Goal: Task Accomplishment & Management: Complete application form

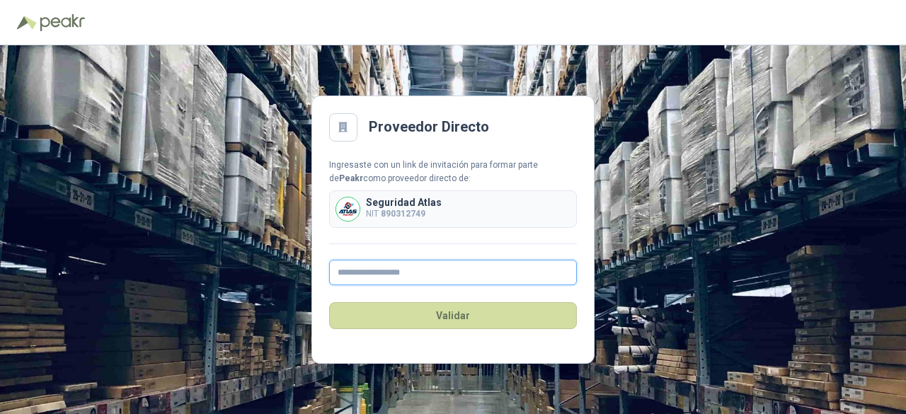
click at [362, 275] on input "text" at bounding box center [453, 272] width 248 height 25
type input "*"
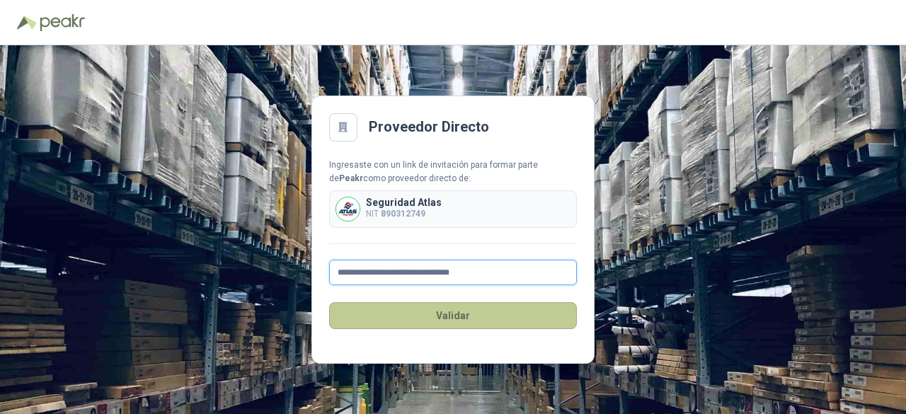
type input "**********"
click at [445, 319] on button "Validar" at bounding box center [453, 315] width 248 height 27
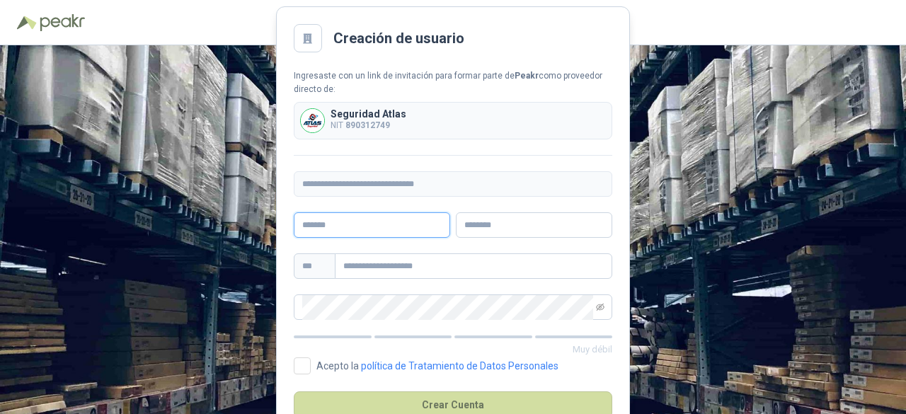
click at [331, 224] on input "text" at bounding box center [372, 224] width 156 height 25
type input "**********"
click at [487, 229] on input "text" at bounding box center [534, 224] width 156 height 25
type input "**********"
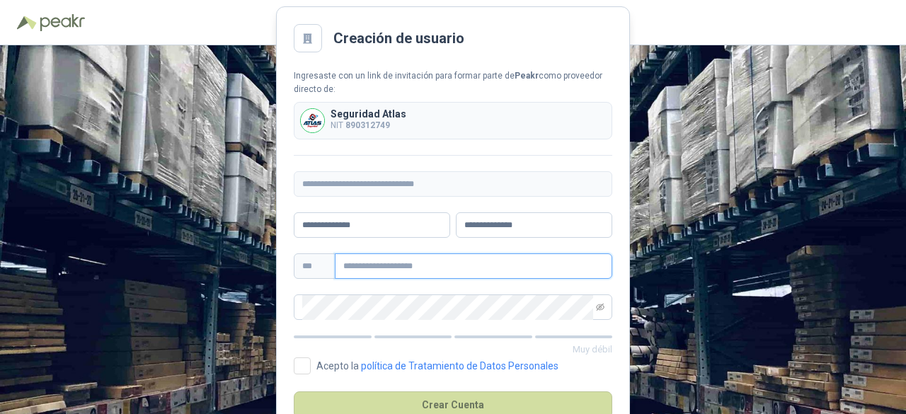
click at [350, 270] on input "text" at bounding box center [474, 265] width 278 height 25
click at [353, 263] on input "text" at bounding box center [474, 265] width 278 height 25
paste input "**********"
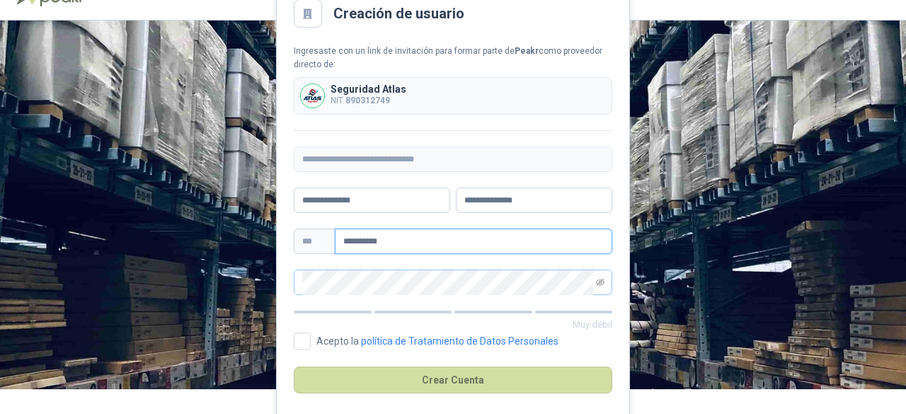
scroll to position [38, 0]
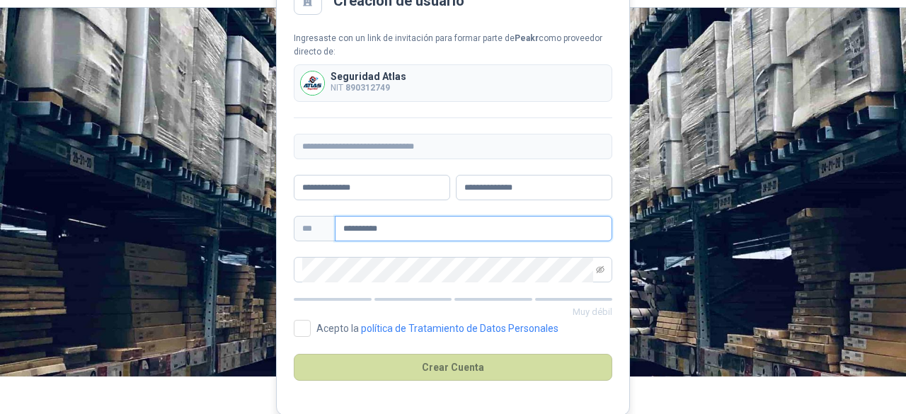
type input "**********"
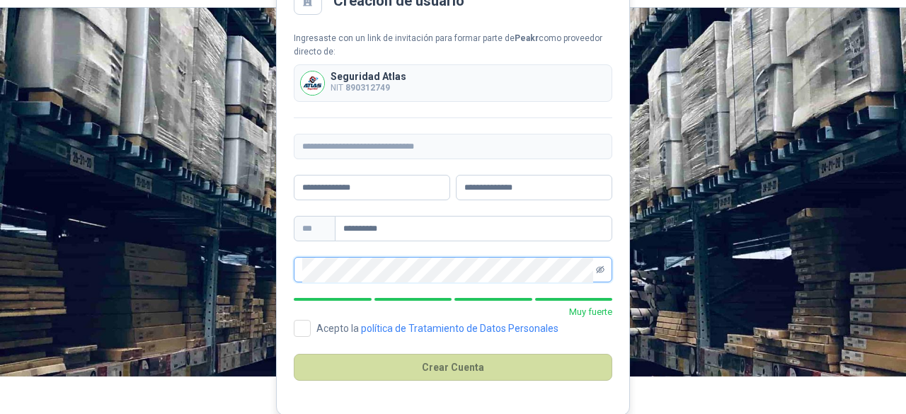
click at [601, 268] on icon "eye-invisible" at bounding box center [600, 269] width 8 height 7
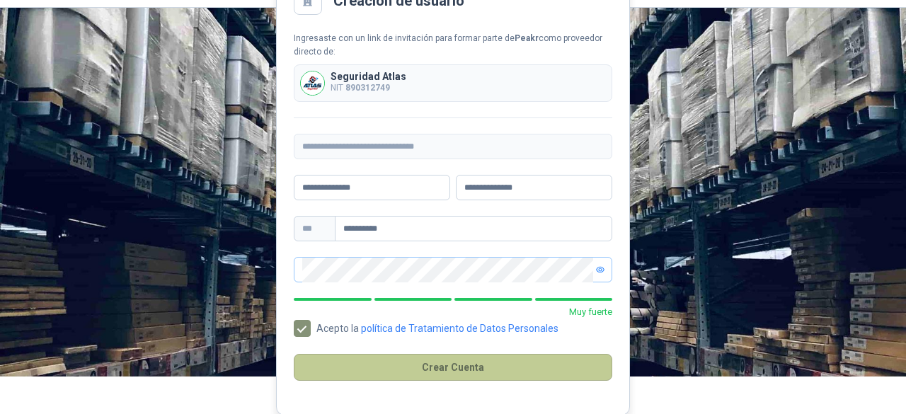
click at [468, 365] on button "Crear Cuenta" at bounding box center [453, 367] width 319 height 27
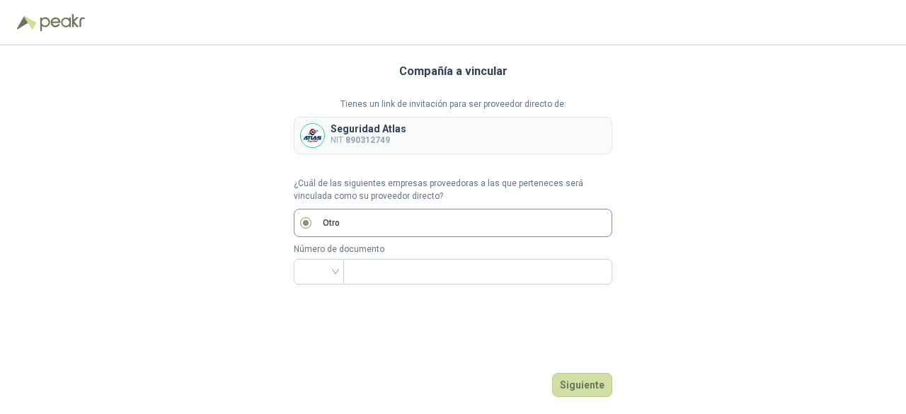
click at [258, 270] on div "Compañía a vincular Tienes un link de invitación para ser proveedor directo de:…" at bounding box center [453, 229] width 906 height 369
click at [575, 387] on button "Siguiente" at bounding box center [582, 385] width 60 height 24
click at [653, 185] on div "Compañía a vincular Tienes un link de invitación para ser proveedor directo de:…" at bounding box center [453, 229] width 906 height 369
drag, startPoint x: 218, startPoint y: 292, endPoint x: 171, endPoint y: 222, distance: 84.2
click at [171, 222] on div "Compañía a vincular Tienes un link de invitación para ser proveedor directo de:…" at bounding box center [453, 229] width 906 height 369
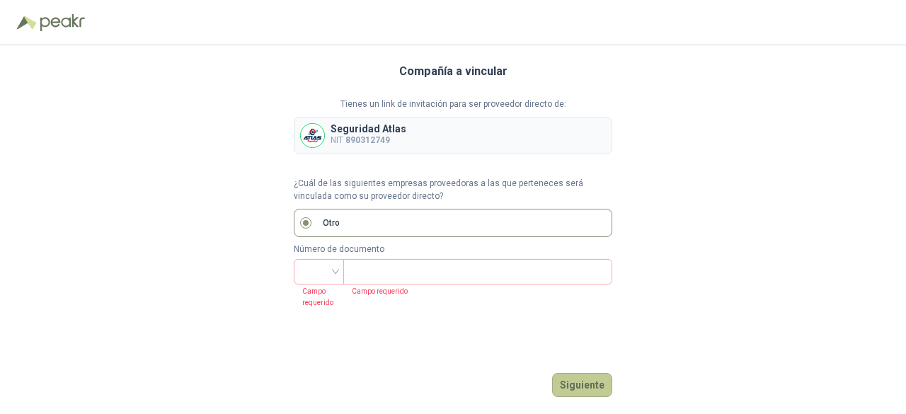
click at [582, 387] on button "Siguiente" at bounding box center [582, 385] width 60 height 24
click at [354, 134] on p "NIT 890312749" at bounding box center [369, 140] width 76 height 13
click at [300, 131] on div at bounding box center [312, 135] width 25 height 25
click at [308, 137] on img at bounding box center [312, 135] width 23 height 23
click at [364, 124] on p "Seguridad Atlas" at bounding box center [369, 129] width 76 height 10
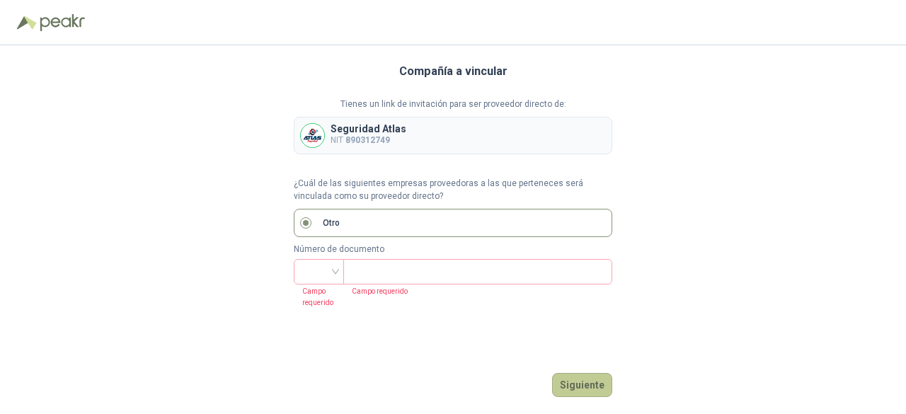
click at [572, 377] on button "Siguiente" at bounding box center [582, 385] width 60 height 24
click at [384, 263] on input "text" at bounding box center [476, 272] width 249 height 24
drag, startPoint x: 328, startPoint y: 268, endPoint x: 332, endPoint y: 274, distance: 7.7
click at [329, 268] on input "search" at bounding box center [318, 270] width 33 height 21
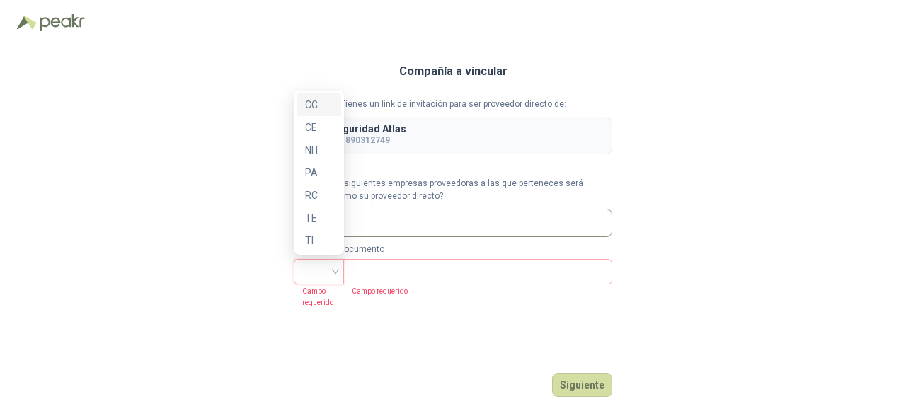
click at [253, 107] on div "Compañía a vincular Tienes un link de invitación para ser proveedor directo de:…" at bounding box center [453, 229] width 906 height 369
click at [365, 222] on label "Otro" at bounding box center [453, 223] width 319 height 28
click at [406, 175] on div "Tienes un link de invitación para ser proveedor directo de: Seguridad Atlas NIT…" at bounding box center [453, 191] width 319 height 187
click at [387, 132] on p "Seguridad Atlas" at bounding box center [369, 129] width 76 height 10
click at [307, 133] on img at bounding box center [312, 135] width 23 height 23
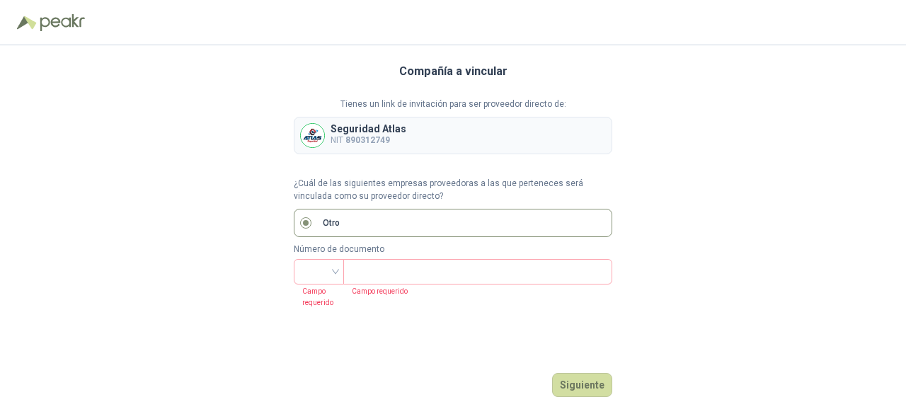
click at [422, 99] on p "Tienes un link de invitación para ser proveedor directo de:" at bounding box center [453, 104] width 319 height 13
click at [521, 98] on p "Tienes un link de invitación para ser proveedor directo de:" at bounding box center [453, 104] width 319 height 13
click at [587, 382] on button "Siguiente" at bounding box center [582, 385] width 60 height 24
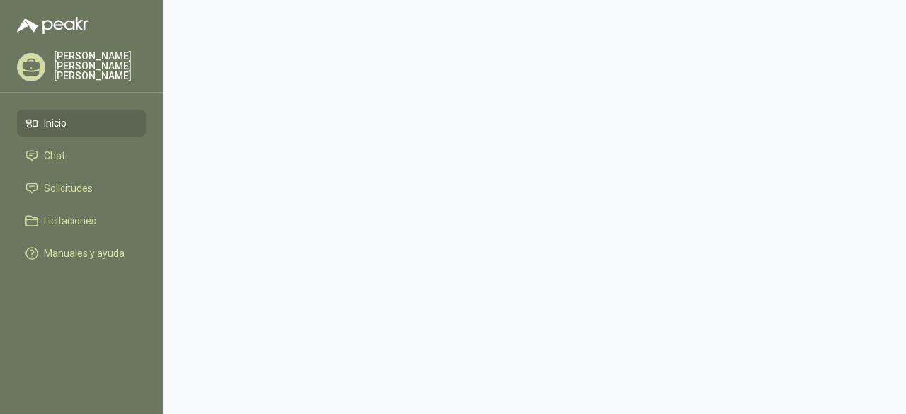
click at [61, 120] on span "Inicio" at bounding box center [55, 123] width 23 height 16
click at [56, 185] on span "Solicitudes" at bounding box center [68, 189] width 49 height 16
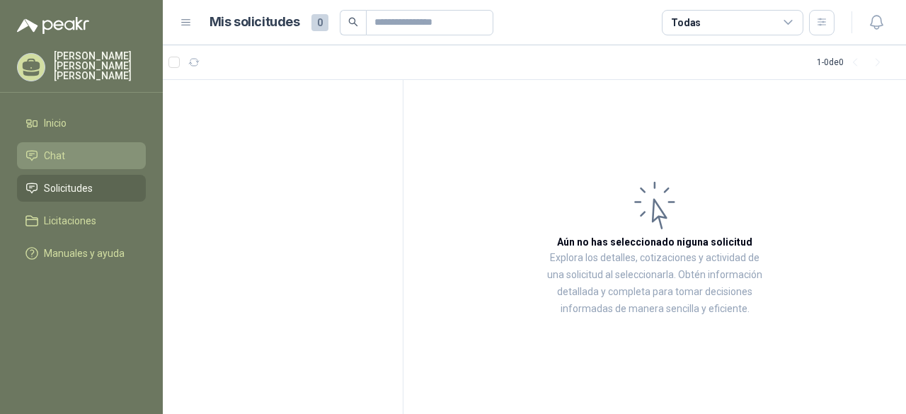
click at [47, 156] on span "Chat" at bounding box center [54, 156] width 21 height 16
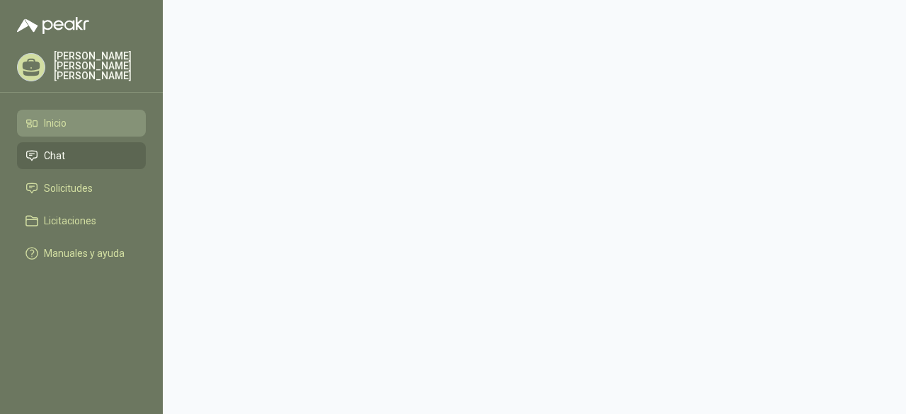
click at [51, 118] on span "Inicio" at bounding box center [55, 123] width 23 height 16
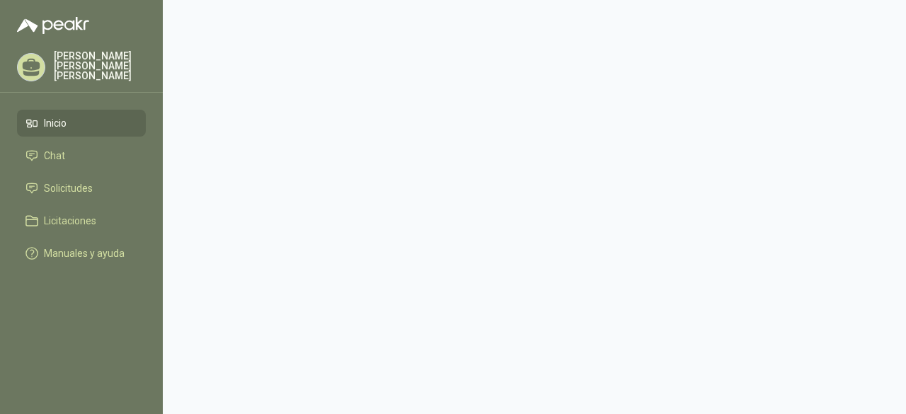
click at [79, 60] on p "Natalia Andrea Olarte Cardona" at bounding box center [100, 66] width 92 height 30
click at [63, 152] on span "Chat" at bounding box center [54, 156] width 21 height 16
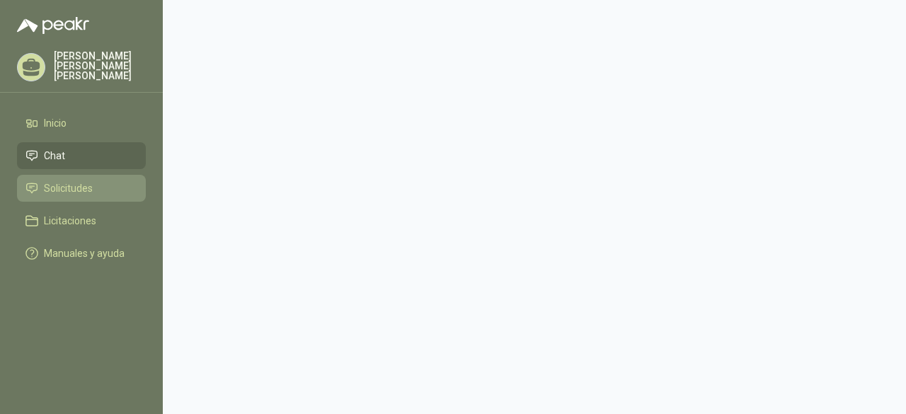
click at [64, 184] on span "Solicitudes" at bounding box center [68, 189] width 49 height 16
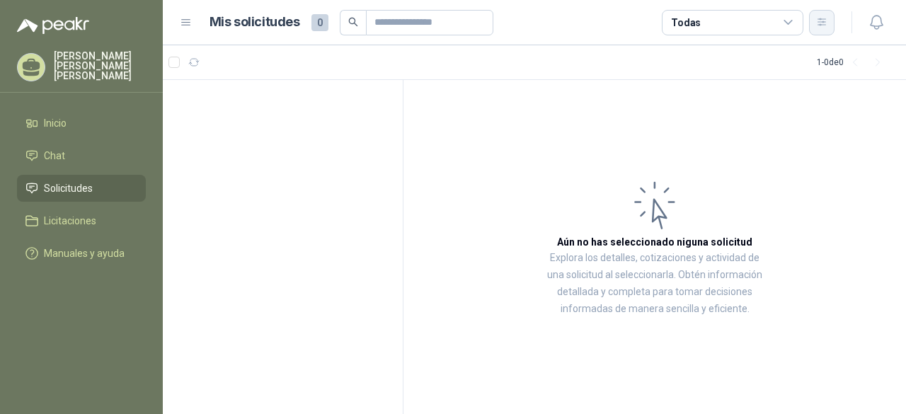
click at [824, 24] on icon "button" at bounding box center [822, 22] width 12 height 12
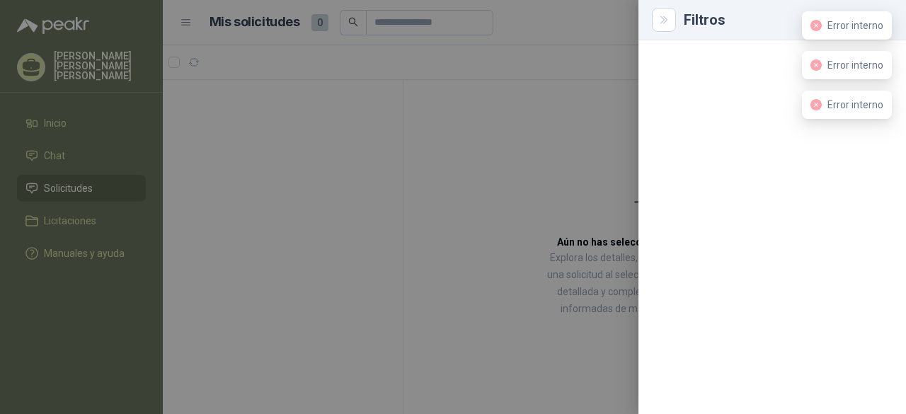
click at [564, 113] on div at bounding box center [453, 207] width 906 height 414
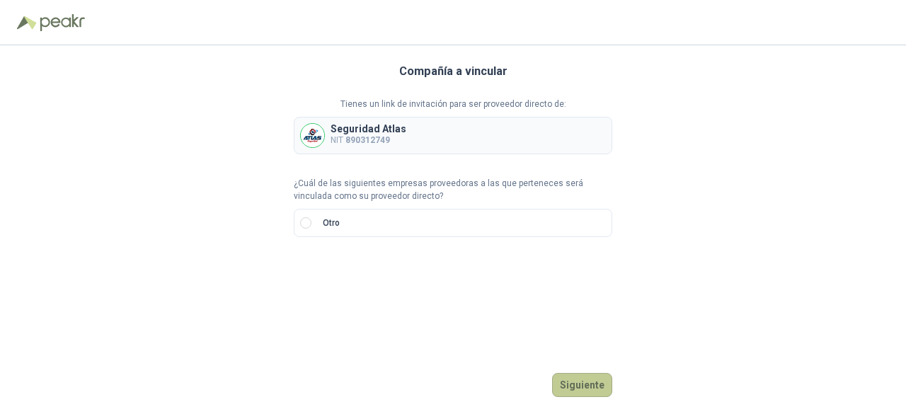
click at [588, 387] on button "Siguiente" at bounding box center [582, 385] width 60 height 24
click at [324, 273] on input "search" at bounding box center [318, 270] width 33 height 21
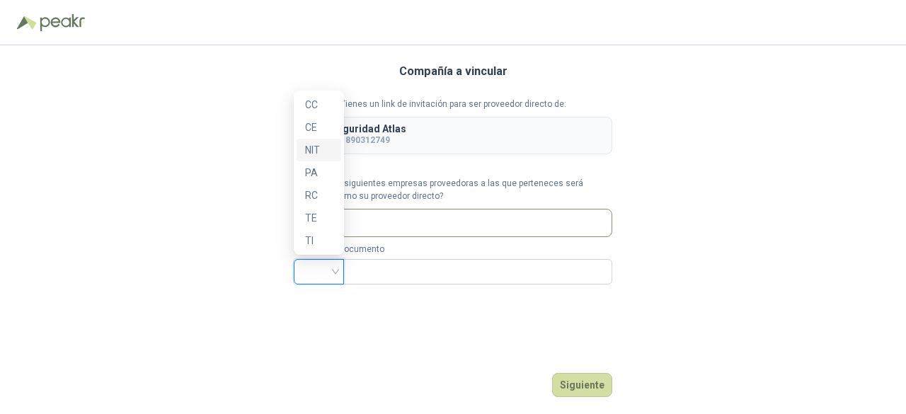
click at [309, 156] on div "NIT" at bounding box center [319, 150] width 28 height 16
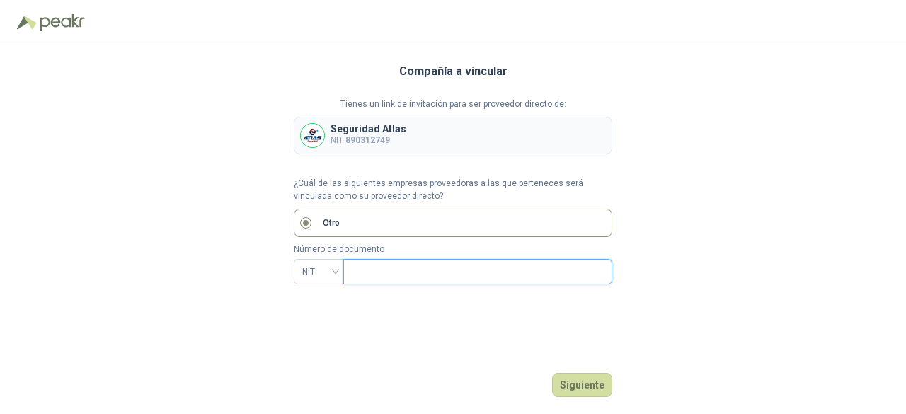
click at [367, 273] on input "text" at bounding box center [476, 272] width 249 height 24
type input "*********"
click at [581, 387] on button "Siguiente" at bounding box center [582, 385] width 60 height 24
click at [316, 270] on input "search" at bounding box center [318, 270] width 33 height 21
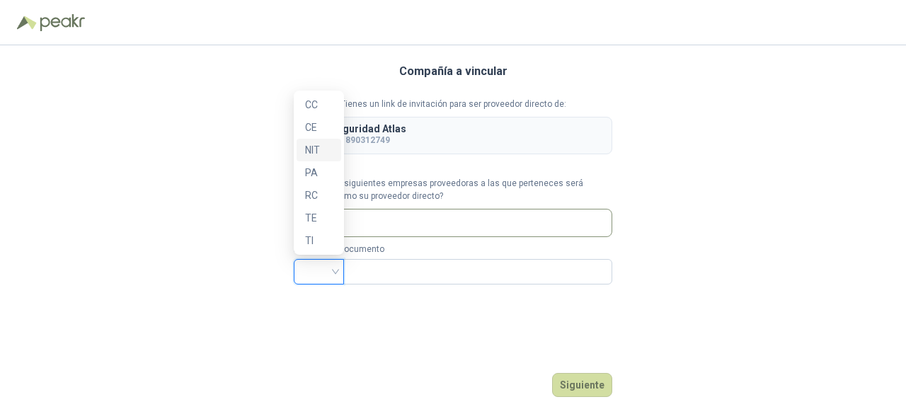
click at [315, 148] on div "NIT" at bounding box center [319, 150] width 28 height 16
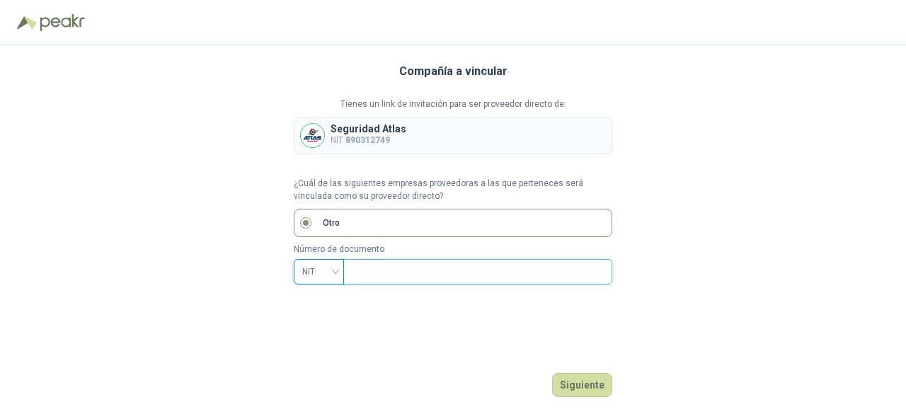
click at [372, 273] on input "text" at bounding box center [476, 272] width 249 height 24
type input "*********"
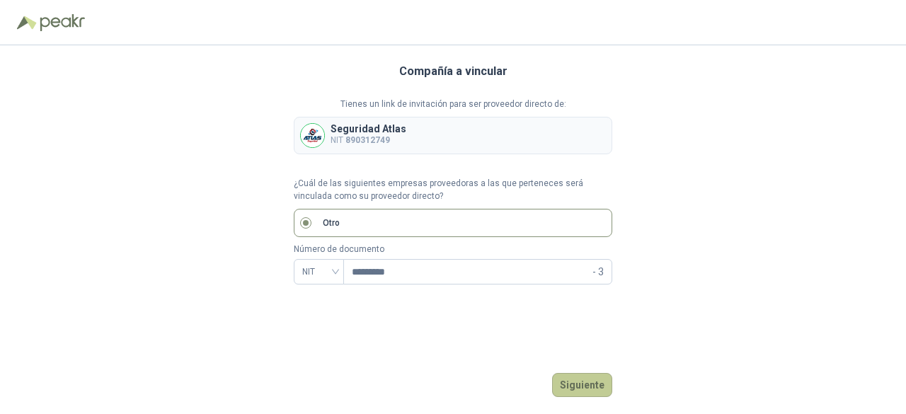
click at [581, 386] on button "Siguiente" at bounding box center [582, 385] width 60 height 24
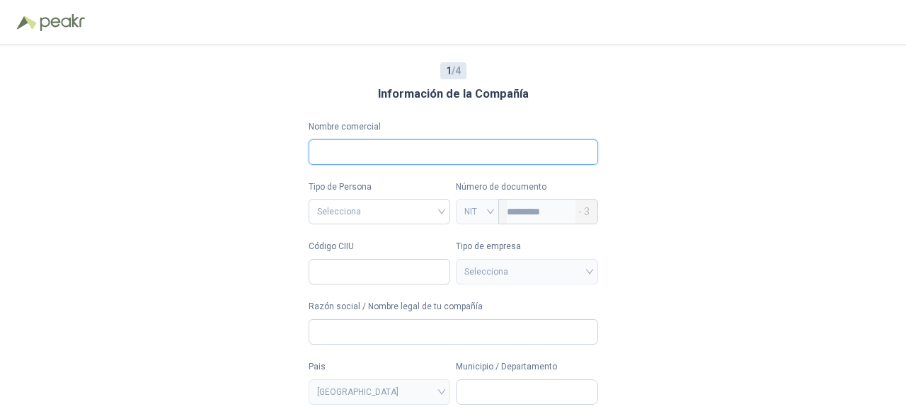
click at [345, 154] on input "Nombre comercial" at bounding box center [454, 151] width 290 height 25
type input "**********"
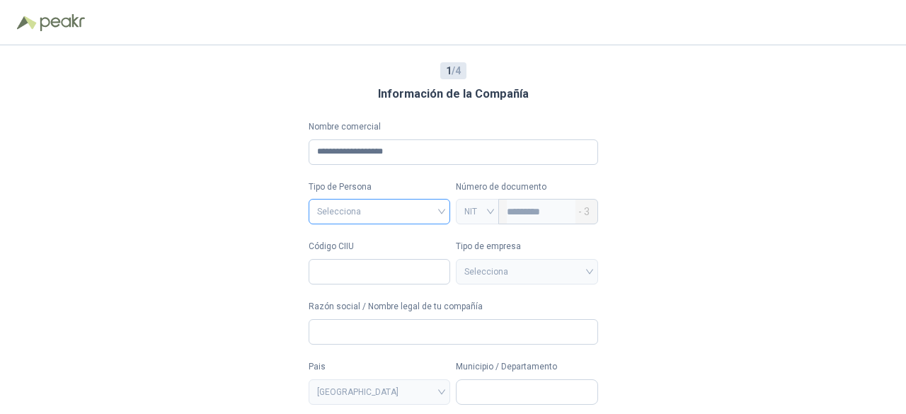
click at [350, 218] on input "search" at bounding box center [379, 210] width 125 height 21
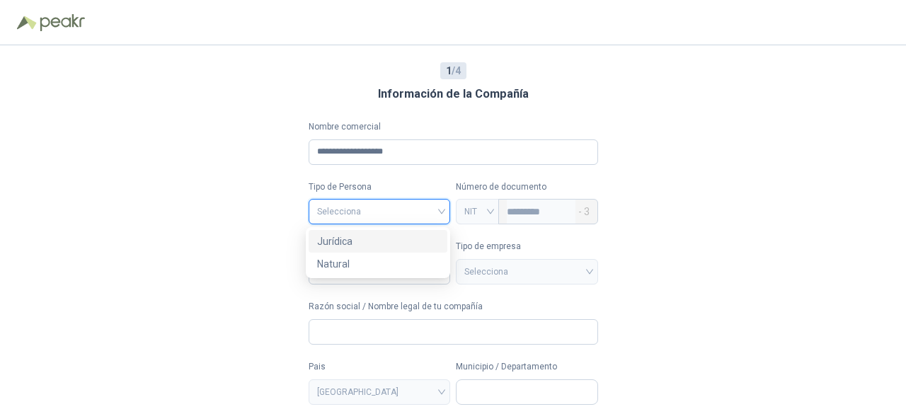
click at [347, 244] on div "Jurídica" at bounding box center [378, 242] width 122 height 16
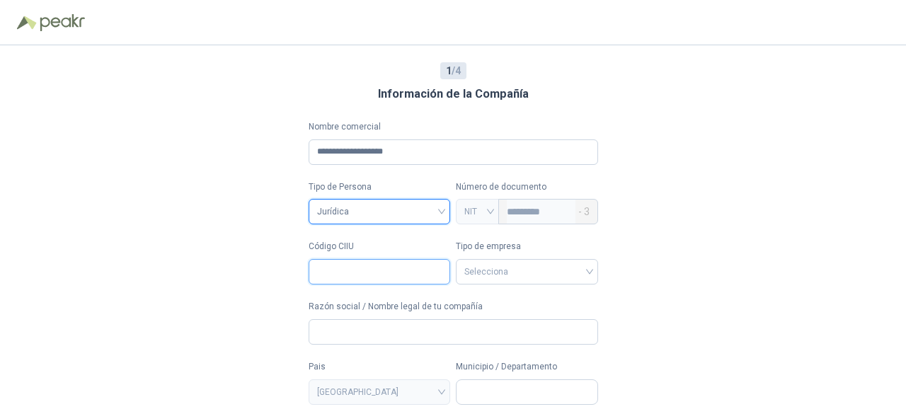
click at [360, 276] on input "Código CIIU" at bounding box center [380, 271] width 142 height 25
click at [518, 282] on span at bounding box center [526, 272] width 125 height 24
type input "****"
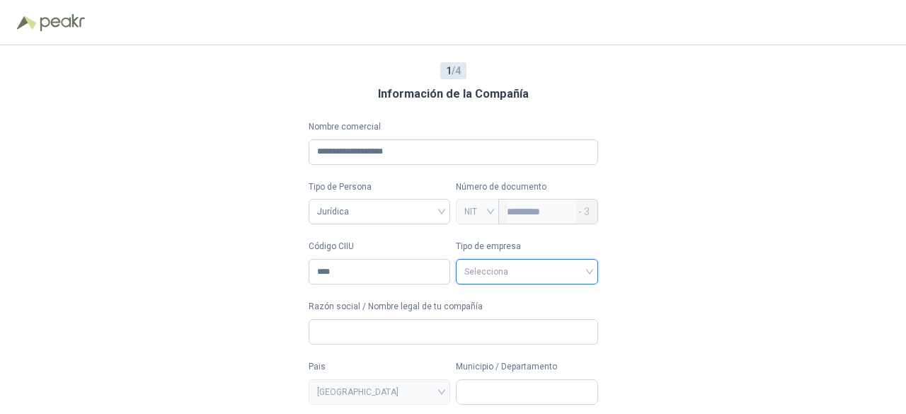
click at [593, 270] on div "Selecciona" at bounding box center [527, 271] width 142 height 25
click at [551, 271] on input "search" at bounding box center [526, 270] width 125 height 21
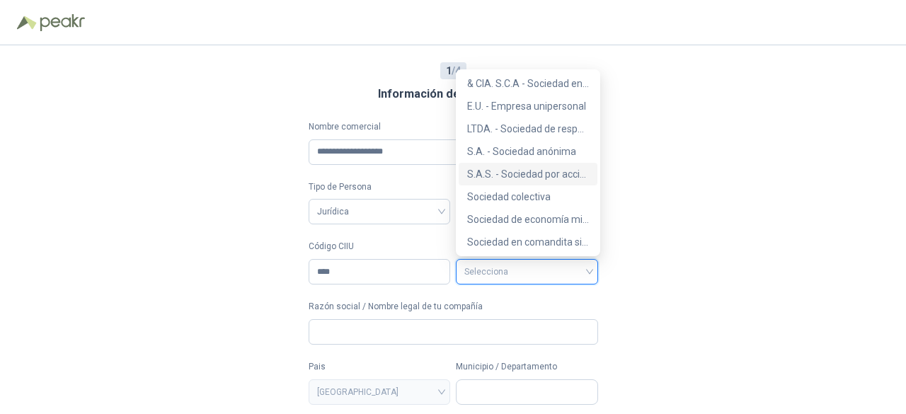
click at [524, 174] on div "S.A.S. - Sociedad por acciones simplificada" at bounding box center [528, 174] width 122 height 16
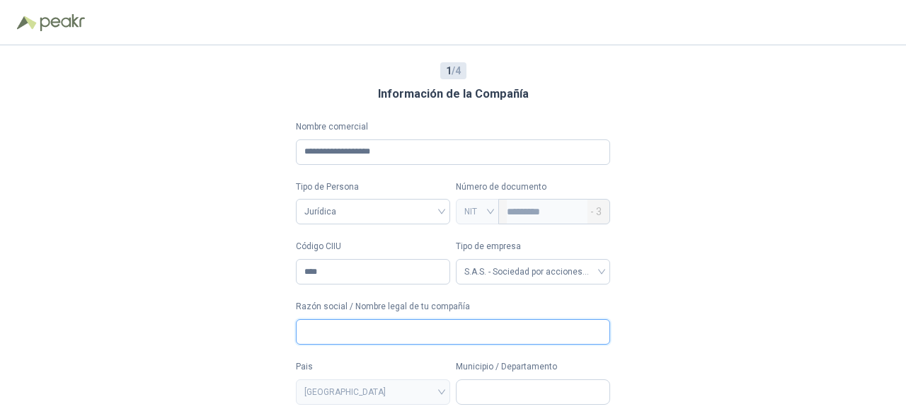
click at [341, 338] on input "Razón social / Nombre legal de tu compañía" at bounding box center [453, 331] width 314 height 25
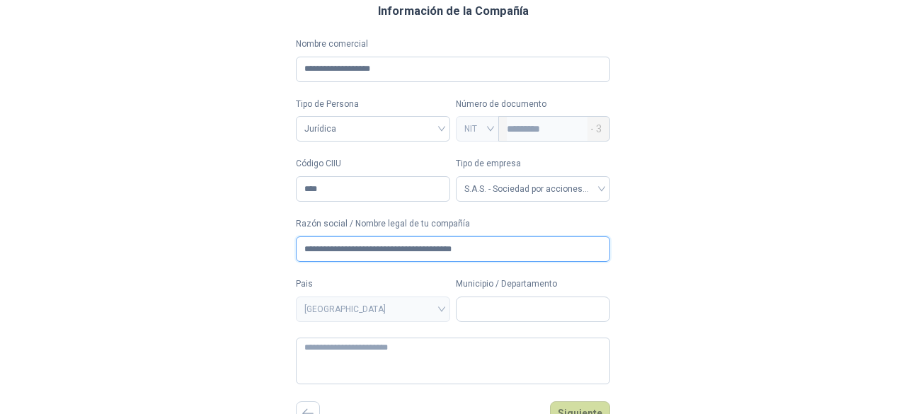
scroll to position [94, 0]
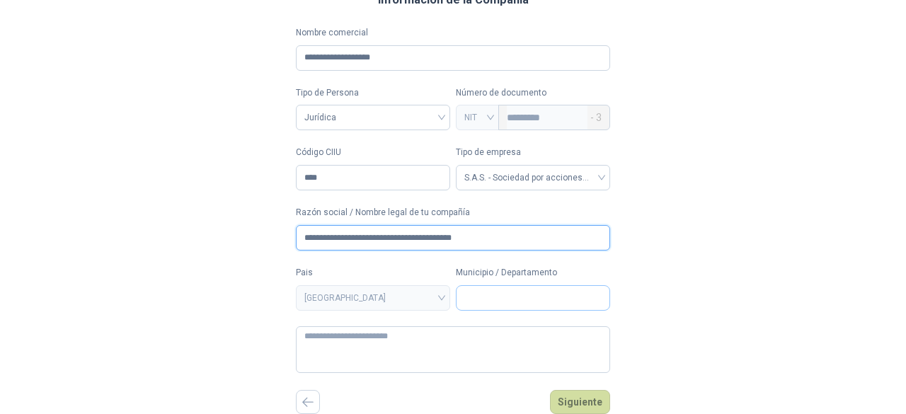
type input "**********"
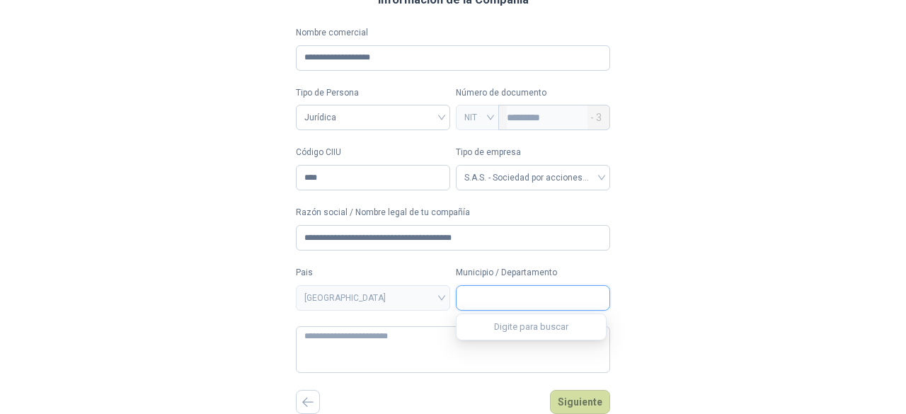
click at [520, 297] on input "Municipio / Departamento" at bounding box center [533, 298] width 153 height 24
type input "*"
drag, startPoint x: 518, startPoint y: 301, endPoint x: 457, endPoint y: 292, distance: 61.5
click at [457, 295] on input "*********" at bounding box center [533, 298] width 153 height 24
type input "******"
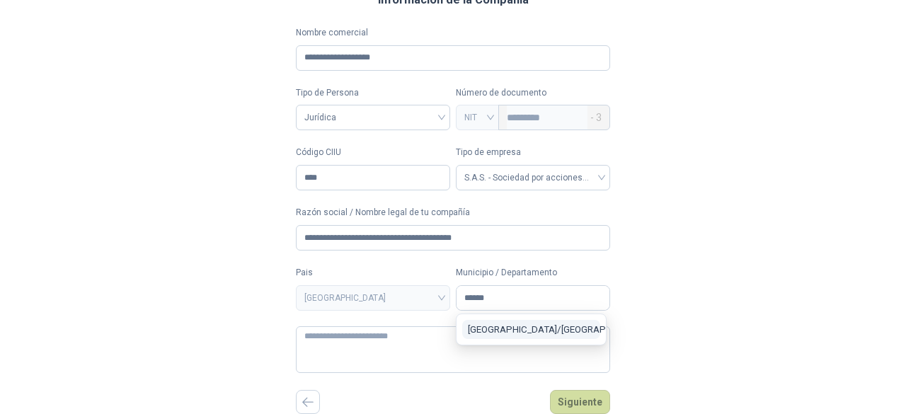
click at [503, 333] on span "Medellín / Antioquia" at bounding box center [559, 329] width 183 height 11
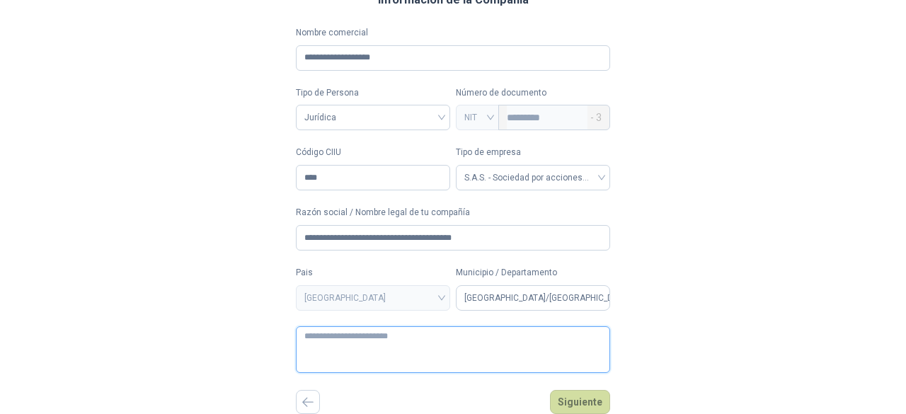
click at [324, 333] on textarea at bounding box center [453, 349] width 314 height 47
paste textarea "**********"
type textarea "**********"
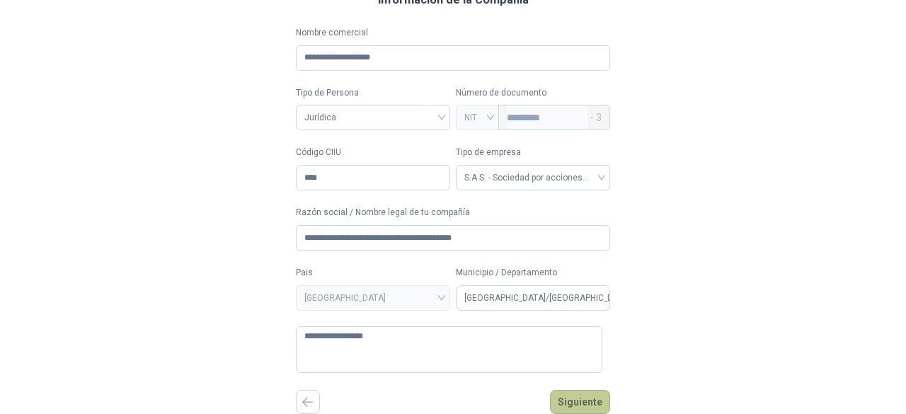
click at [564, 401] on button "Siguiente" at bounding box center [580, 402] width 60 height 24
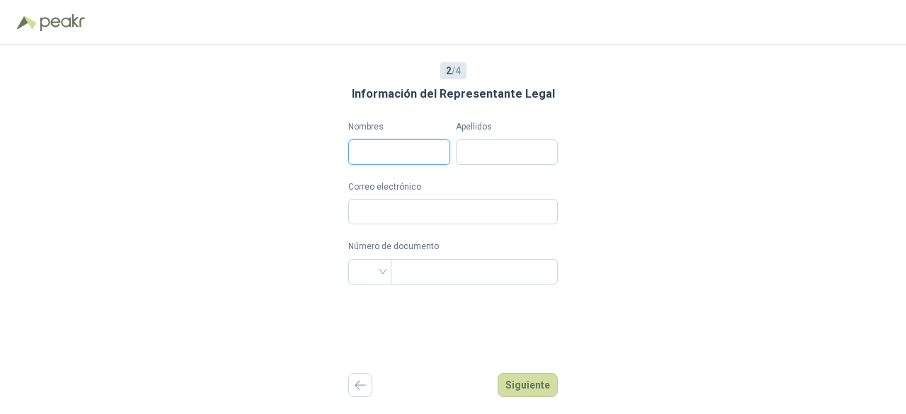
click at [367, 157] on input "Nombres" at bounding box center [399, 151] width 102 height 25
type input "**********"
click at [498, 157] on input "Apellidos" at bounding box center [507, 151] width 102 height 25
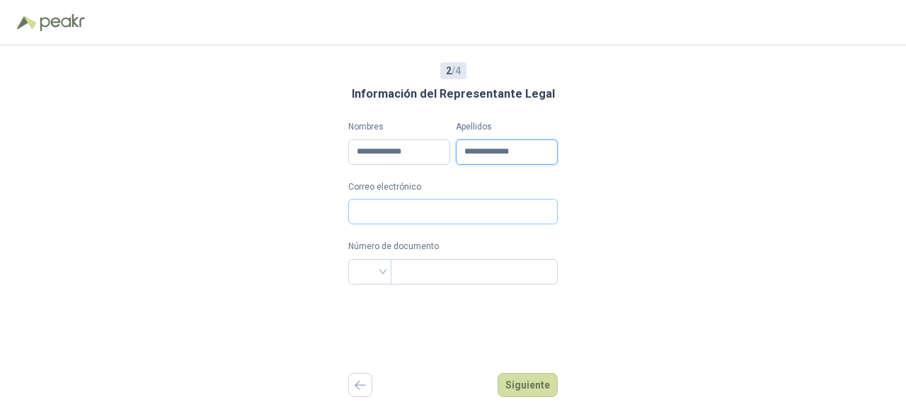
type input "**********"
click at [384, 212] on input "Correo electrónico" at bounding box center [453, 211] width 210 height 25
drag, startPoint x: 439, startPoint y: 151, endPoint x: 313, endPoint y: 152, distance: 126.0
click at [313, 152] on div "**********" at bounding box center [453, 229] width 906 height 369
type input "**********"
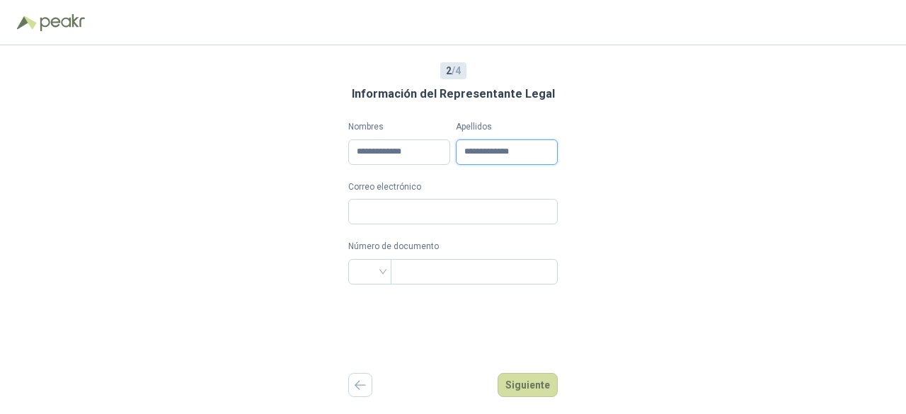
drag, startPoint x: 531, startPoint y: 154, endPoint x: 409, endPoint y: 133, distance: 123.5
click at [425, 150] on form "**********" at bounding box center [453, 202] width 210 height 165
type input "**********"
click at [387, 215] on input "Correo electrónico" at bounding box center [453, 211] width 210 height 25
type input "*"
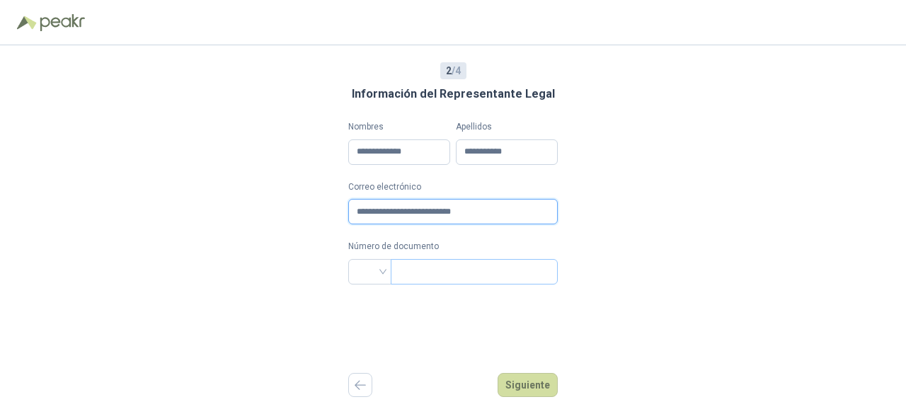
type input "**********"
click at [408, 274] on input "text" at bounding box center [472, 272] width 147 height 24
type input "********"
click at [531, 389] on button "Siguiente" at bounding box center [528, 385] width 60 height 24
click at [380, 268] on div at bounding box center [369, 271] width 43 height 25
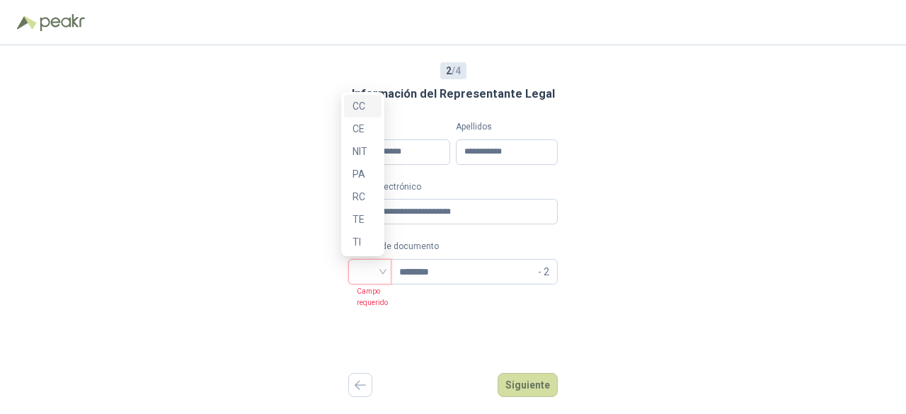
click at [360, 103] on div "CC" at bounding box center [363, 106] width 21 height 16
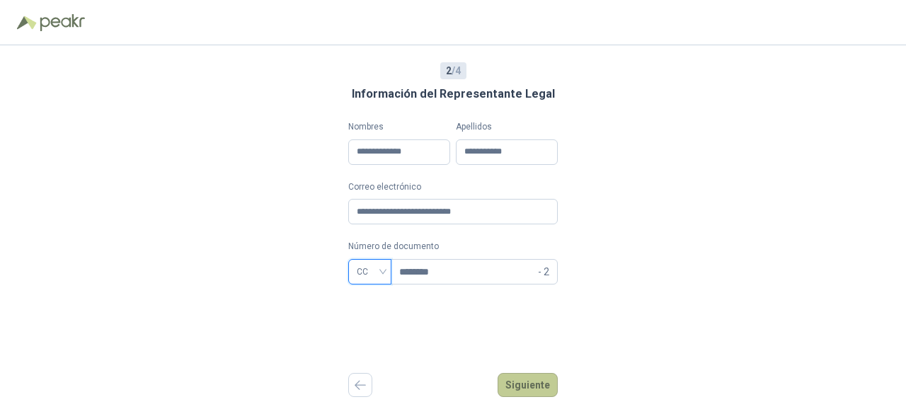
click at [527, 385] on button "Siguiente" at bounding box center [528, 385] width 60 height 24
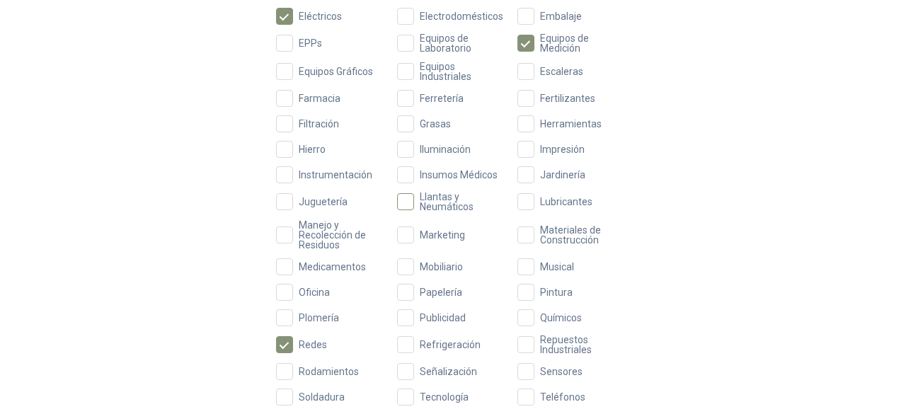
scroll to position [535, 0]
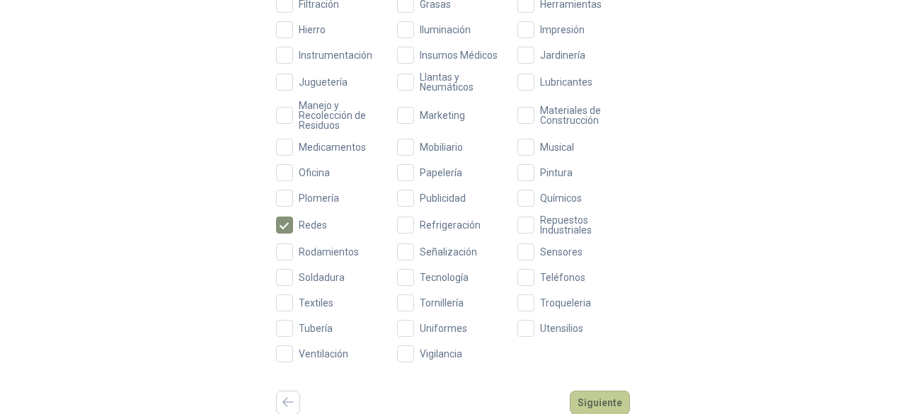
click at [594, 403] on button "Siguiente" at bounding box center [600, 403] width 60 height 24
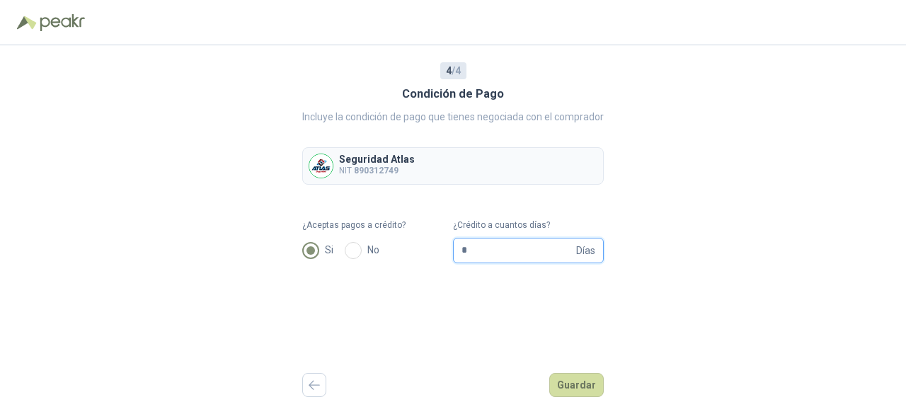
click at [522, 250] on input "*" at bounding box center [518, 251] width 112 height 24
type input "**"
click at [567, 384] on button "Guardar" at bounding box center [576, 385] width 55 height 24
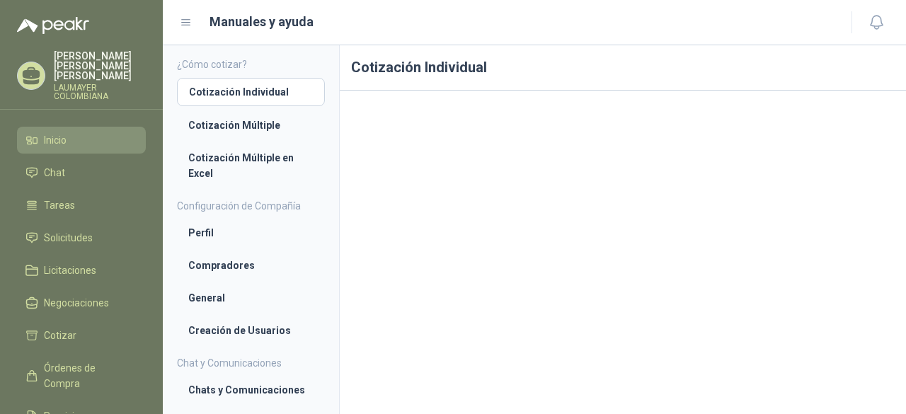
click at [52, 135] on span "Inicio" at bounding box center [55, 140] width 23 height 16
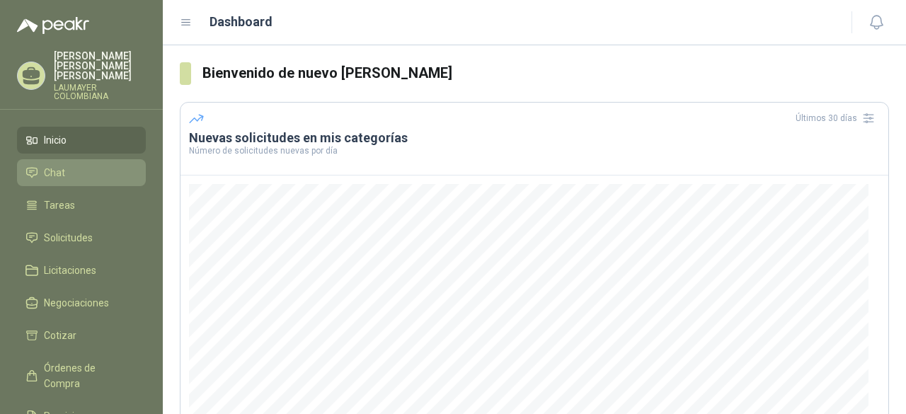
click at [54, 166] on span "Chat" at bounding box center [54, 173] width 21 height 16
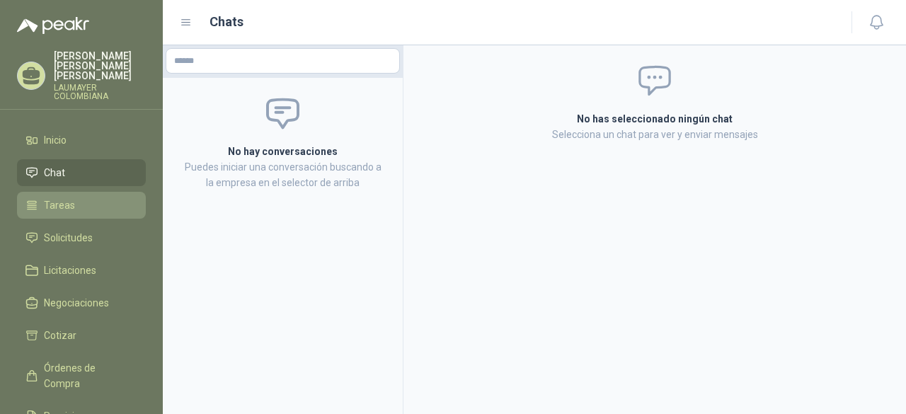
click at [58, 200] on span "Tareas" at bounding box center [59, 206] width 31 height 16
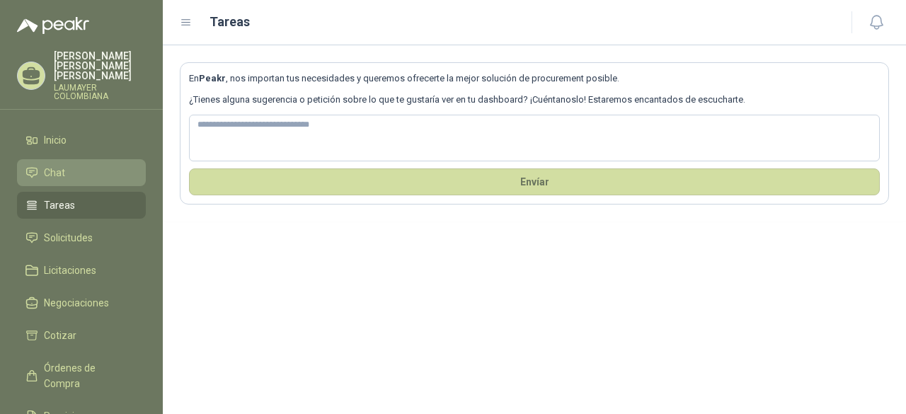
click at [50, 165] on span "Chat" at bounding box center [54, 173] width 21 height 16
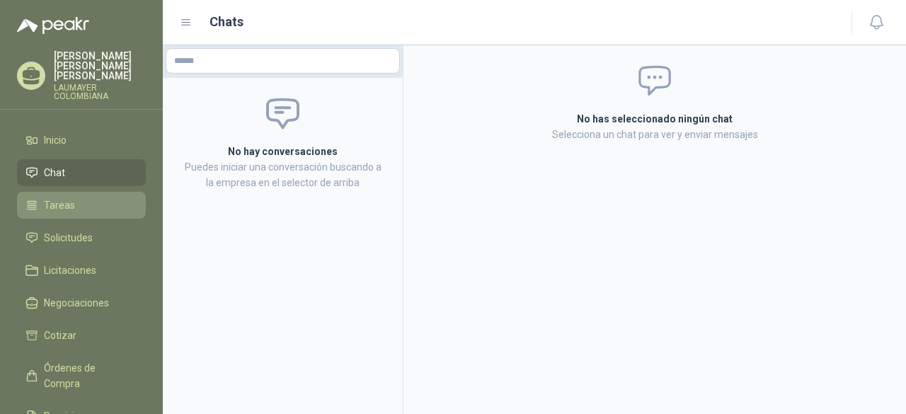
click at [58, 200] on span "Tareas" at bounding box center [59, 206] width 31 height 16
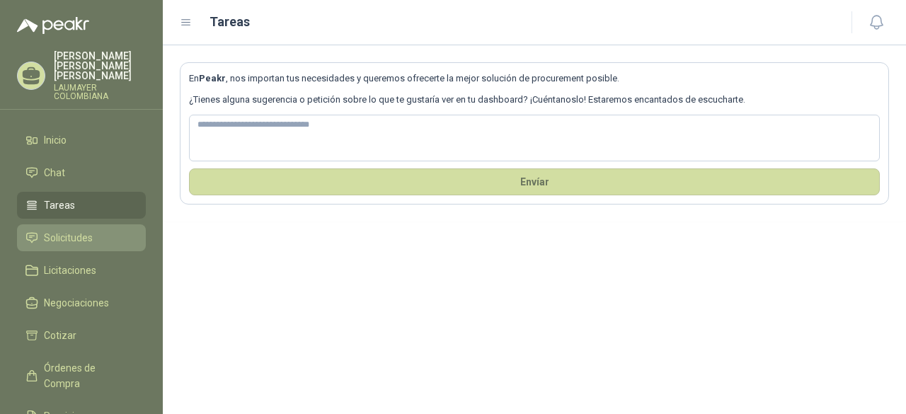
click at [49, 230] on span "Solicitudes" at bounding box center [68, 238] width 49 height 16
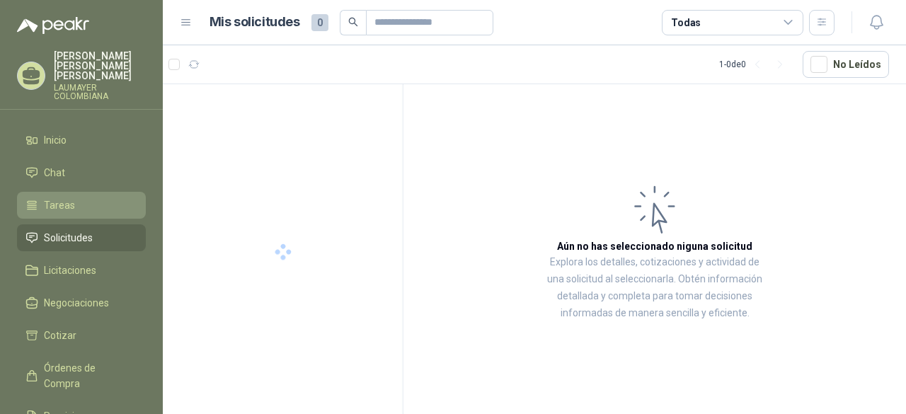
drag, startPoint x: 49, startPoint y: 193, endPoint x: 56, endPoint y: 202, distance: 11.6
click at [49, 198] on span "Tareas" at bounding box center [59, 206] width 31 height 16
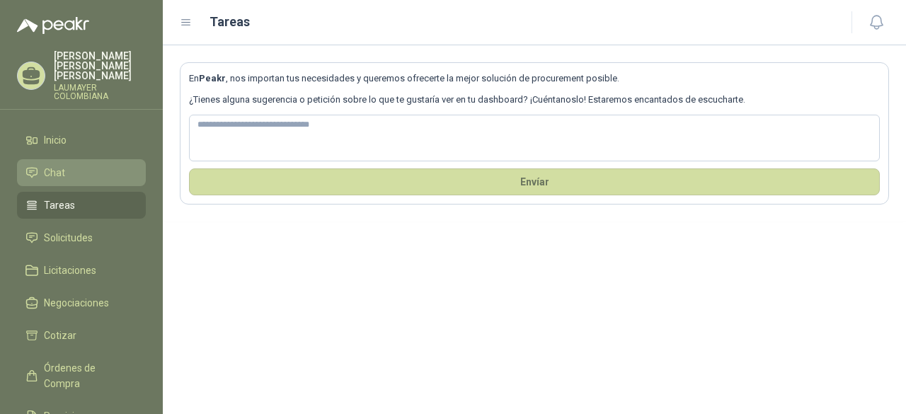
click at [55, 165] on span "Chat" at bounding box center [54, 173] width 21 height 16
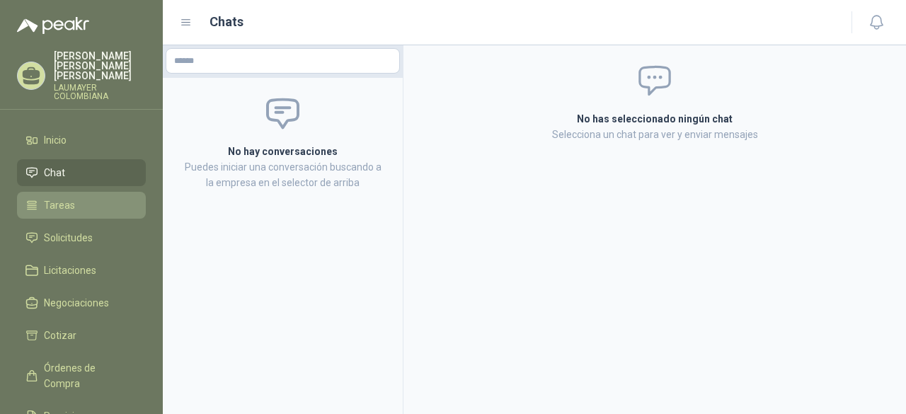
click at [53, 198] on span "Tareas" at bounding box center [59, 206] width 31 height 16
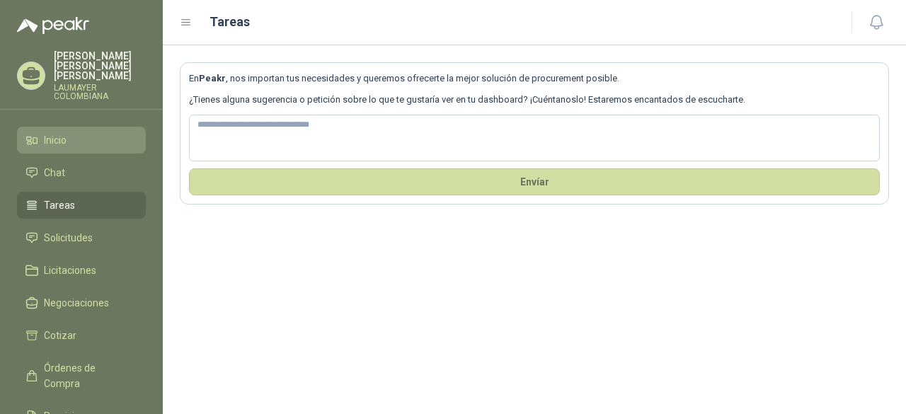
click at [53, 132] on span "Inicio" at bounding box center [55, 140] width 23 height 16
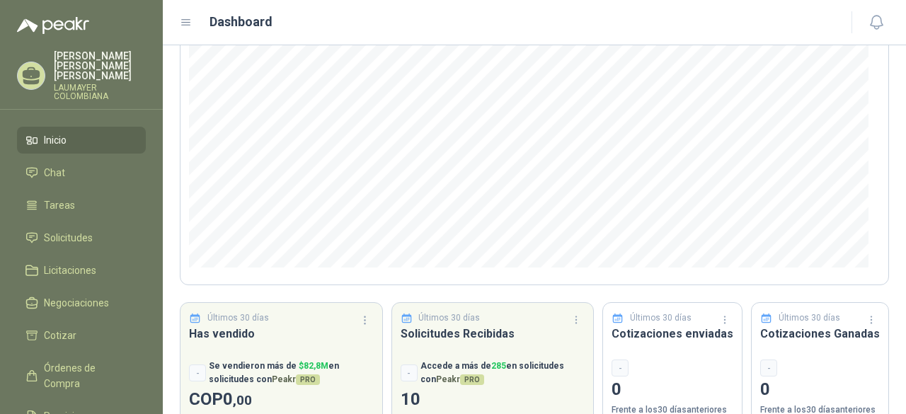
scroll to position [222, 0]
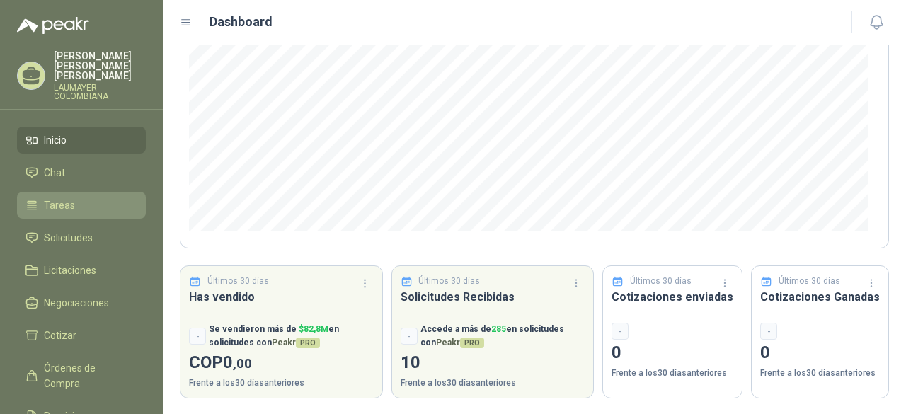
click at [57, 198] on span "Tareas" at bounding box center [59, 206] width 31 height 16
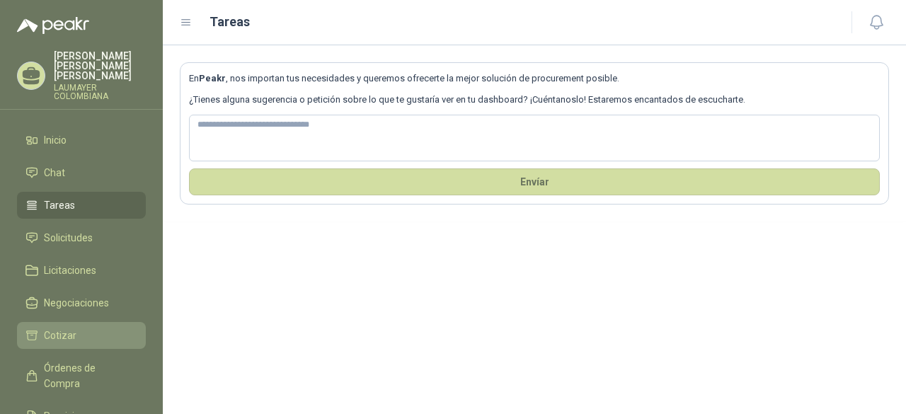
click at [64, 328] on span "Cotizar" at bounding box center [60, 336] width 33 height 16
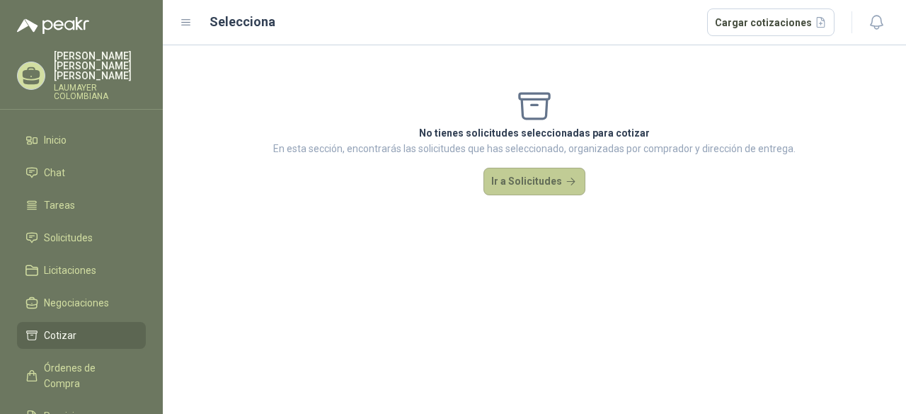
click at [542, 179] on button "Ir a Solicitudes" at bounding box center [535, 182] width 102 height 28
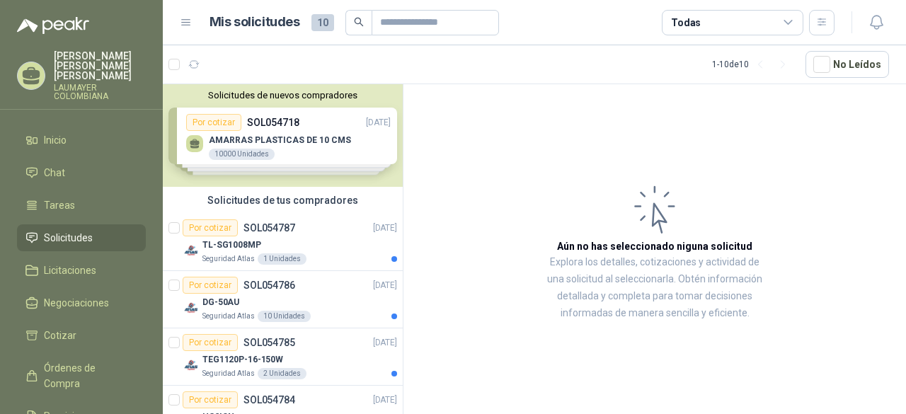
click at [246, 138] on div "Solicitudes de nuevos compradores Por cotizar SOL054718 03/09/25 AMARRAS PLASTI…" at bounding box center [283, 135] width 240 height 103
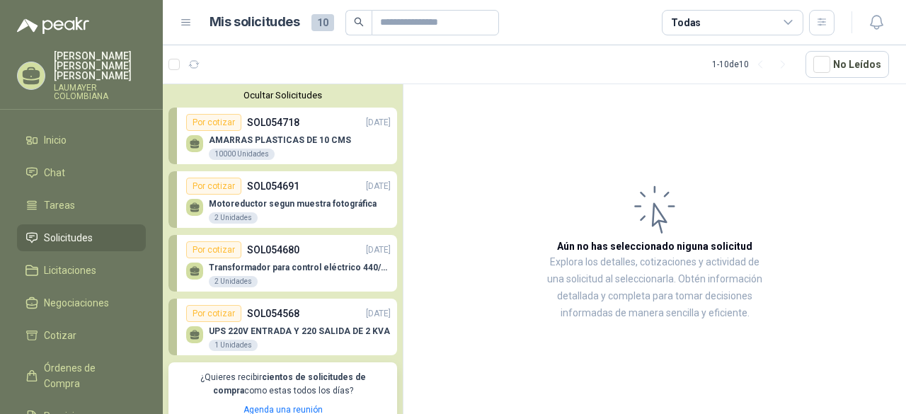
click at [221, 121] on div "Por cotizar" at bounding box center [213, 122] width 55 height 17
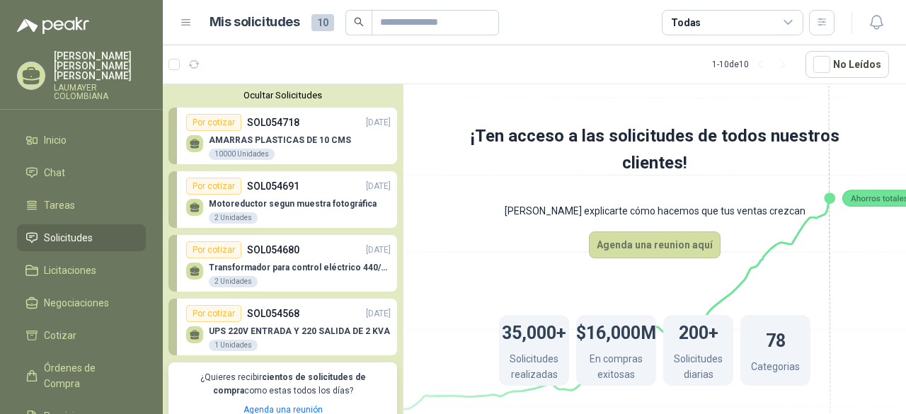
click at [272, 141] on p "AMARRAS PLASTICAS DE 10 CMS" at bounding box center [280, 140] width 142 height 10
click at [193, 144] on icon at bounding box center [195, 142] width 10 height 6
click at [232, 154] on div "10000 Unidades" at bounding box center [242, 154] width 66 height 11
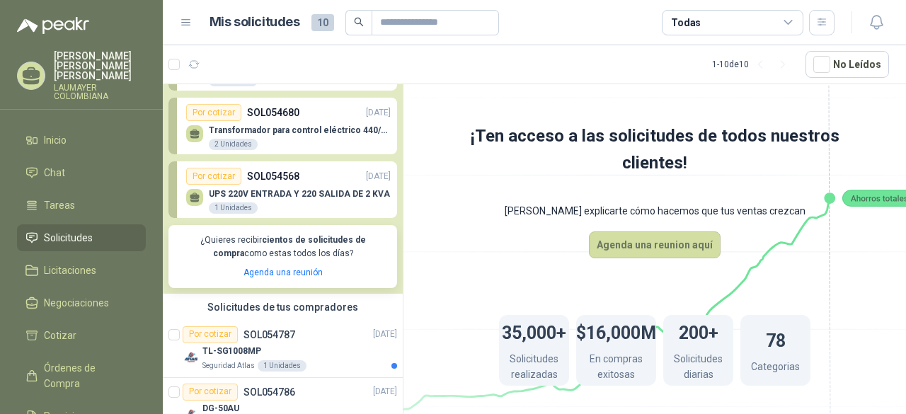
scroll to position [142, 0]
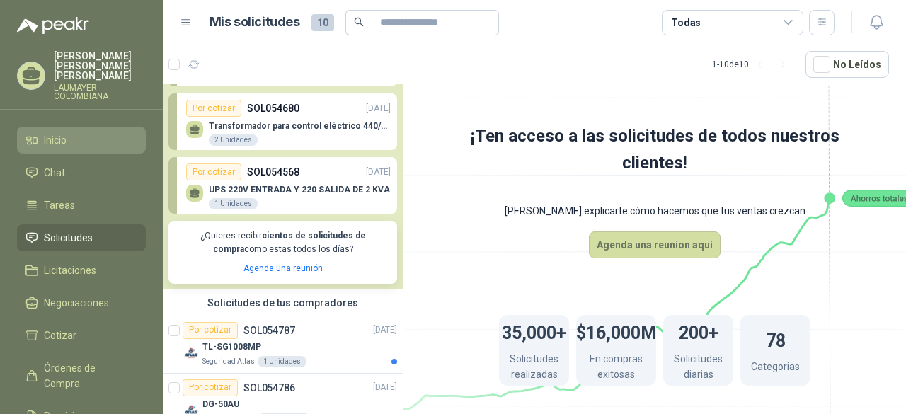
click at [50, 132] on span "Inicio" at bounding box center [55, 140] width 23 height 16
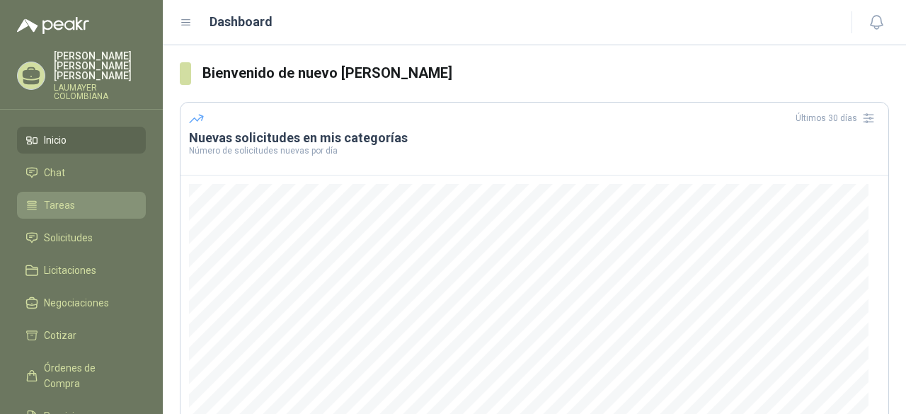
click at [66, 198] on span "Tareas" at bounding box center [59, 206] width 31 height 16
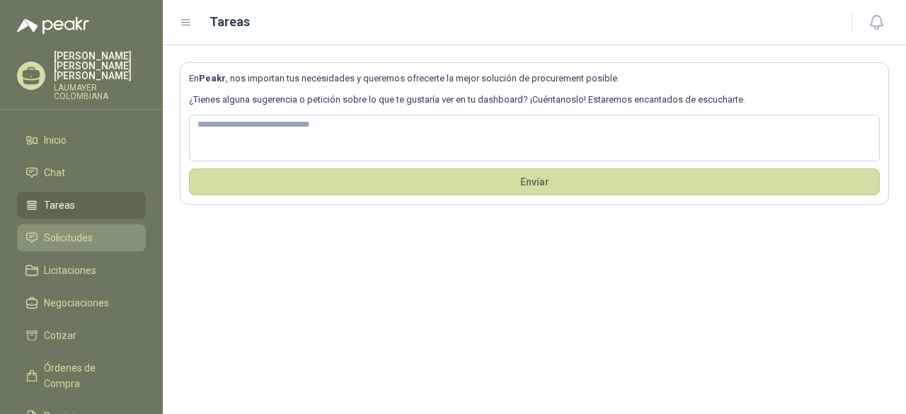
click at [55, 230] on span "Solicitudes" at bounding box center [68, 238] width 49 height 16
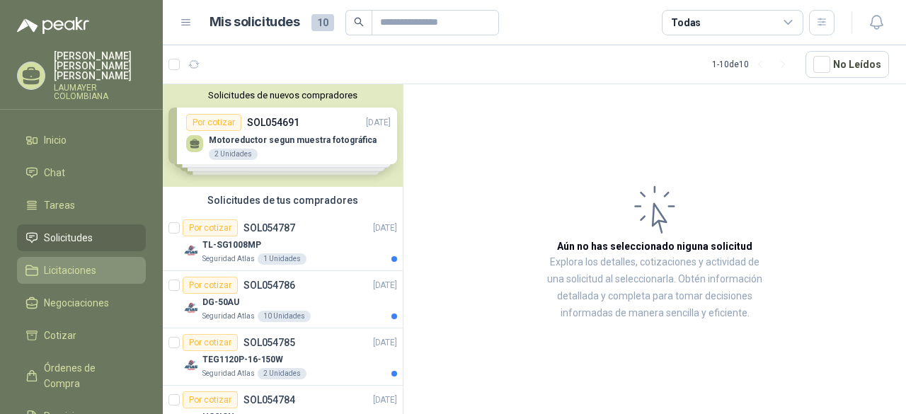
click at [54, 263] on span "Licitaciones" at bounding box center [70, 271] width 52 height 16
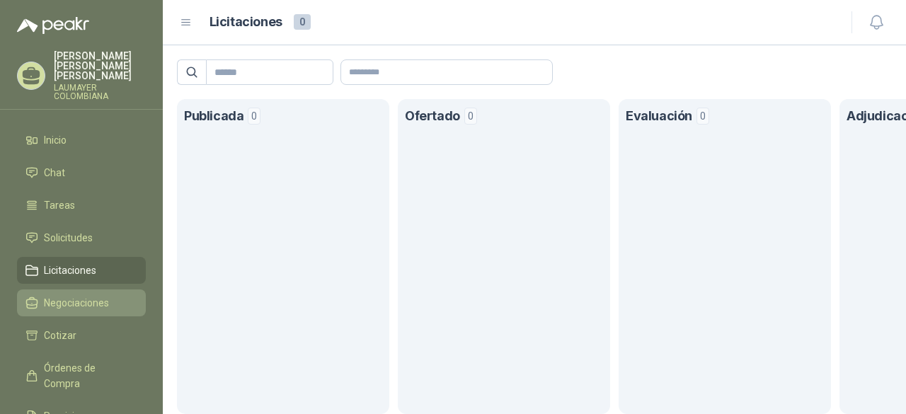
click at [62, 295] on span "Negociaciones" at bounding box center [76, 303] width 65 height 16
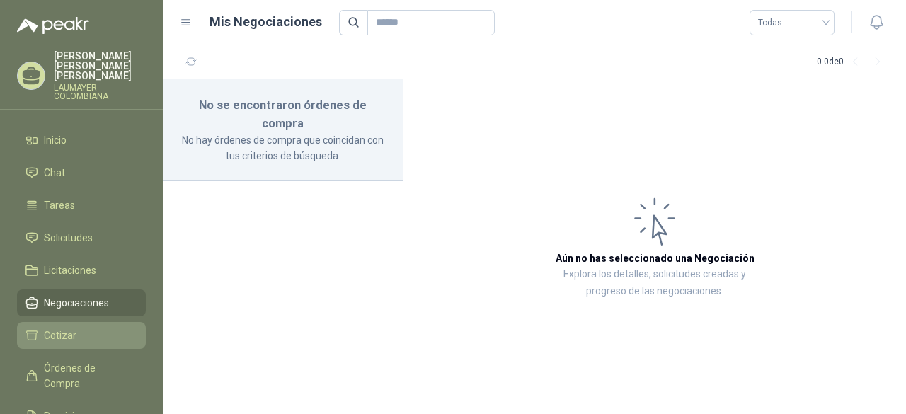
click at [62, 328] on span "Cotizar" at bounding box center [60, 336] width 33 height 16
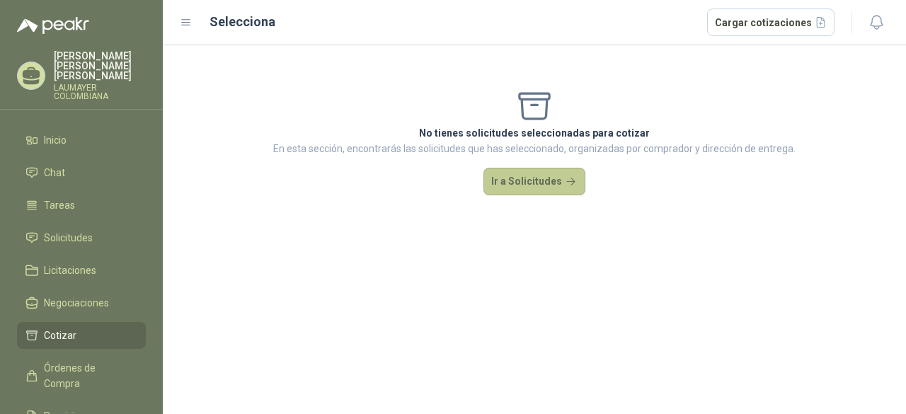
click at [537, 182] on button "Ir a Solicitudes" at bounding box center [535, 182] width 102 height 28
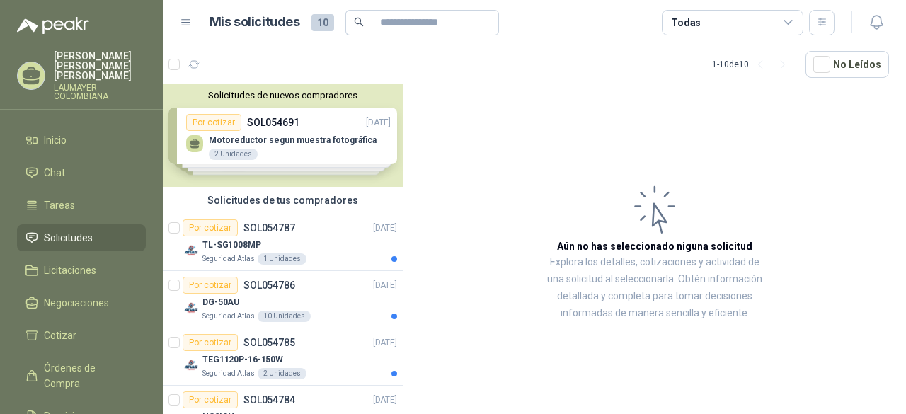
click at [246, 130] on div "Solicitudes de nuevos compradores Por cotizar SOL054691 03/09/25 Motoreductor s…" at bounding box center [283, 135] width 240 height 103
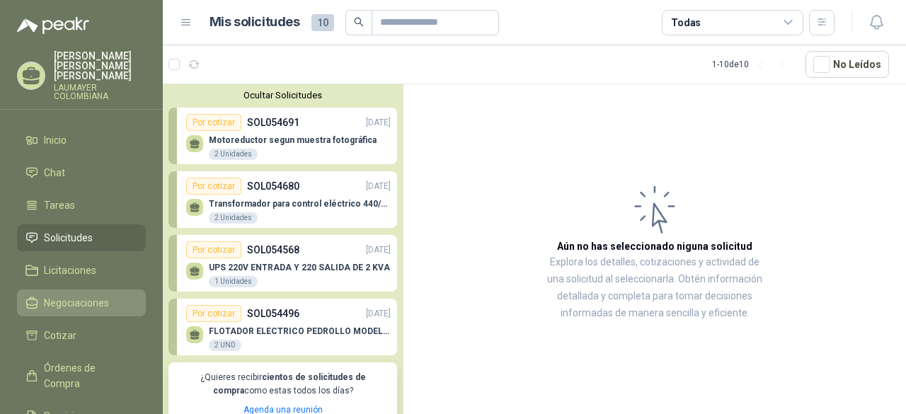
click at [62, 295] on span "Negociaciones" at bounding box center [76, 303] width 65 height 16
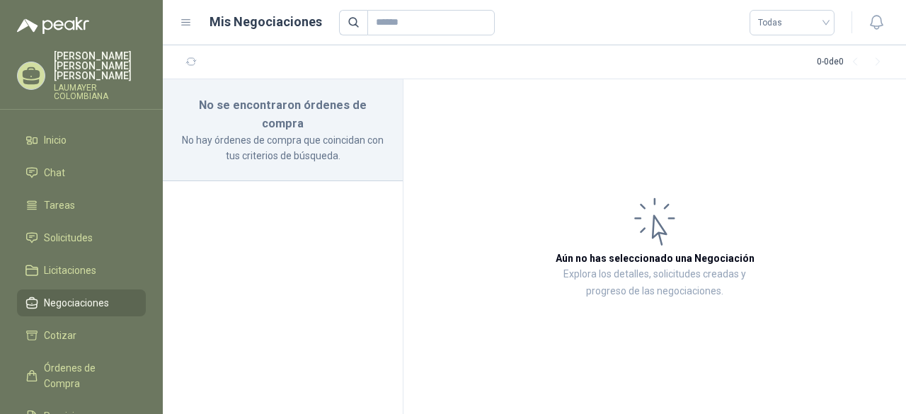
click at [187, 21] on icon at bounding box center [186, 22] width 13 height 13
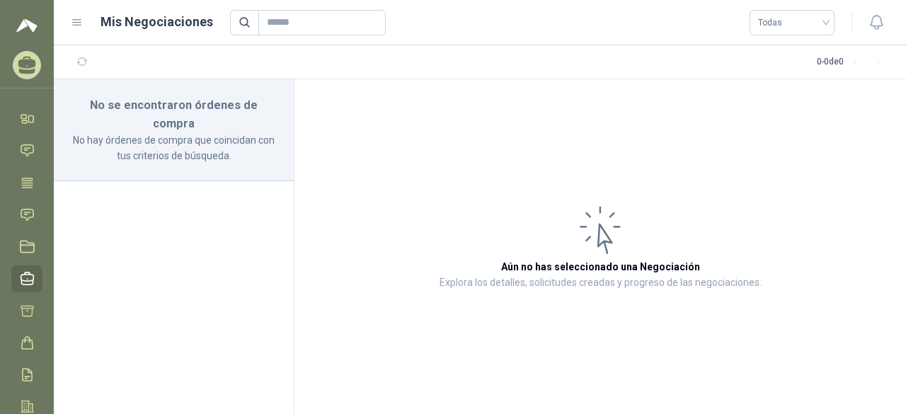
click at [78, 23] on icon at bounding box center [77, 22] width 13 height 13
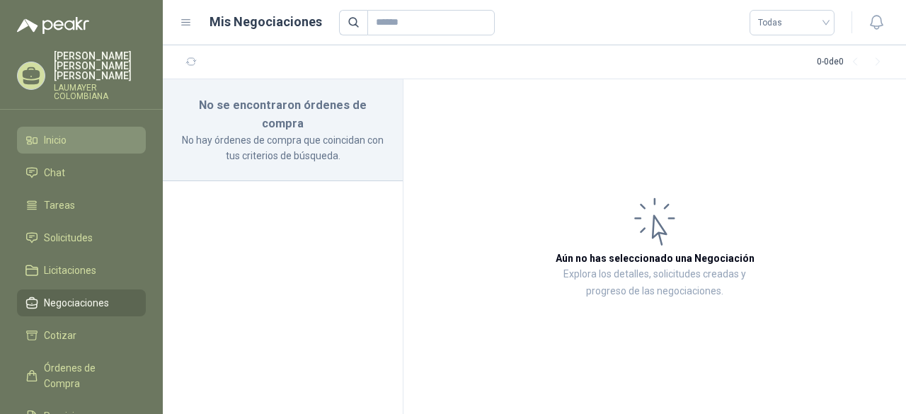
click at [47, 127] on link "Inicio" at bounding box center [81, 140] width 129 height 27
